Goal: Complete application form

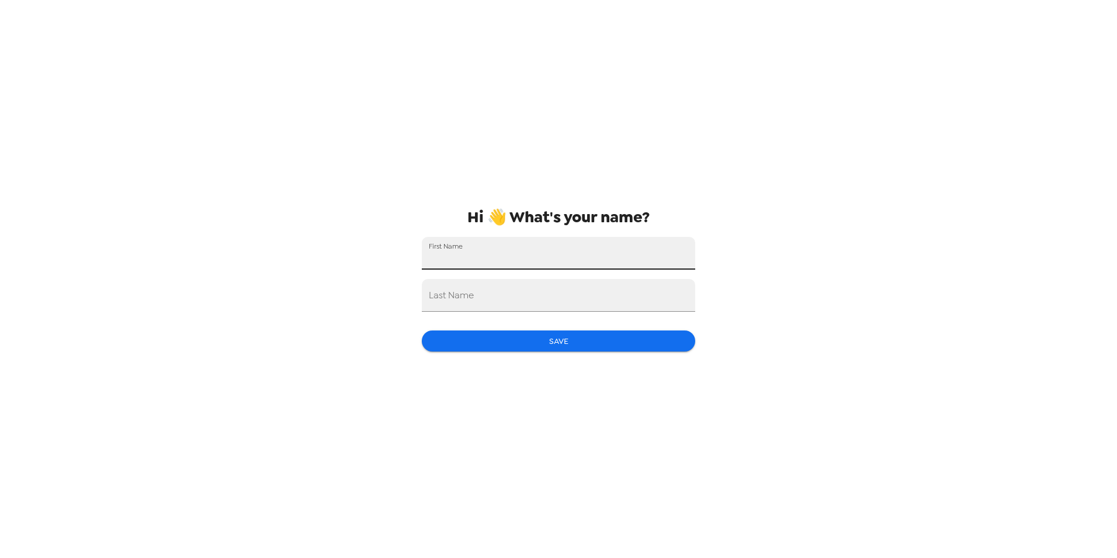
click at [598, 241] on input "First Name" at bounding box center [558, 253] width 273 height 33
click at [598, 244] on input "Joshua" at bounding box center [558, 253] width 273 height 33
type input "Joshua"
type input "Santiago"
click at [581, 333] on button "Save" at bounding box center [558, 341] width 273 height 22
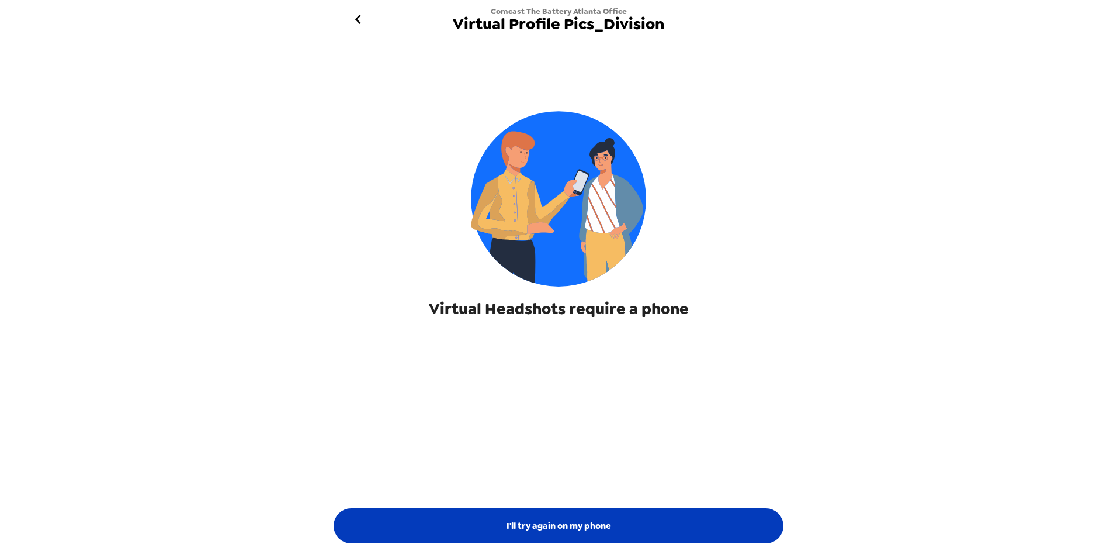
click at [620, 529] on button "I'll try again on my phone" at bounding box center [559, 525] width 450 height 35
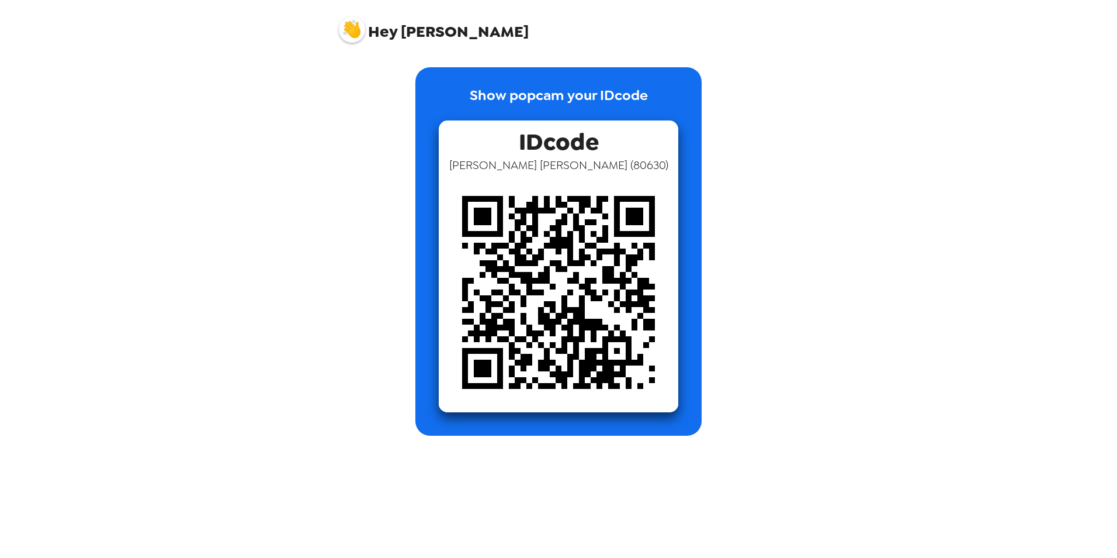
click at [877, 291] on div "Hey Joshua Show popcam your IDcode IDcode Joshua Santiago ( 80630 )" at bounding box center [558, 279] width 1117 height 558
